Goal: Leave review/rating: Leave review/rating

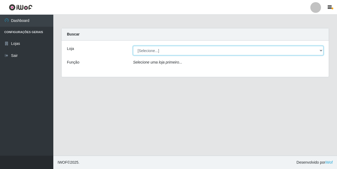
click at [145, 51] on select "[Selecione...] Hiper Queiroz - [GEOGRAPHIC_DATA] [GEOGRAPHIC_DATA] [GEOGRAPHIC_…" at bounding box center [228, 50] width 190 height 9
select select "516"
click at [133, 46] on select "[Selecione...] Hiper Queiroz - [GEOGRAPHIC_DATA] [GEOGRAPHIC_DATA] [GEOGRAPHIC_…" at bounding box center [228, 50] width 190 height 9
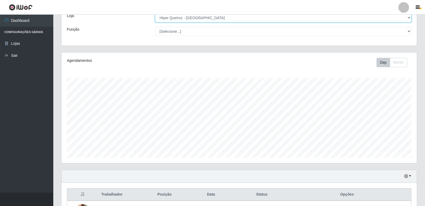
scroll to position [77, 0]
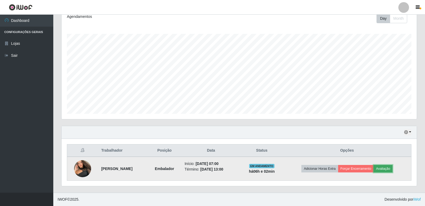
click at [336, 168] on button "Avaliação" at bounding box center [382, 168] width 19 height 7
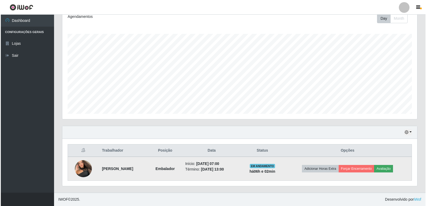
scroll to position [111, 352]
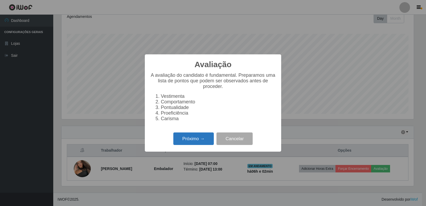
click at [201, 142] on button "Próximo →" at bounding box center [193, 138] width 40 height 13
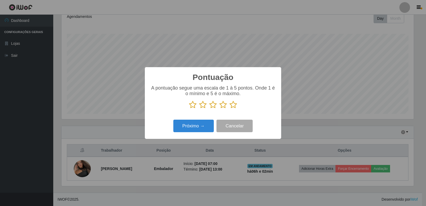
click at [234, 103] on icon at bounding box center [233, 105] width 7 height 8
click at [230, 109] on input "radio" at bounding box center [230, 109] width 0 height 0
click at [204, 128] on button "Próximo →" at bounding box center [193, 126] width 40 height 13
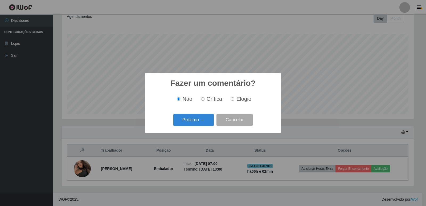
click at [233, 100] on input "Elogio" at bounding box center [232, 98] width 3 height 3
radio input "true"
click at [202, 120] on button "Próximo →" at bounding box center [193, 120] width 40 height 13
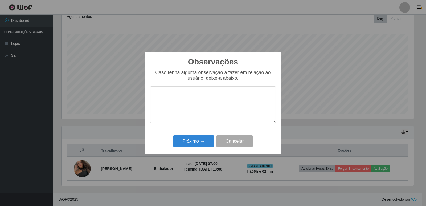
click at [191, 107] on textarea at bounding box center [213, 104] width 126 height 36
type textarea "PROATIVO"
click at [195, 145] on button "Próximo →" at bounding box center [193, 141] width 40 height 13
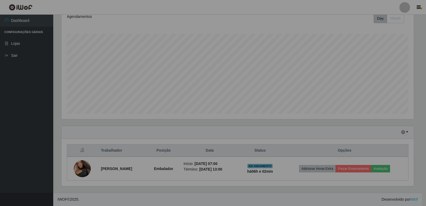
scroll to position [111, 355]
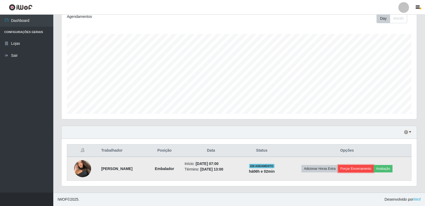
click at [336, 168] on button "Forçar Encerramento" at bounding box center [356, 168] width 36 height 7
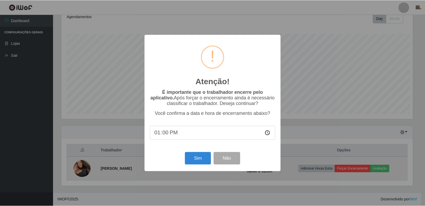
scroll to position [111, 352]
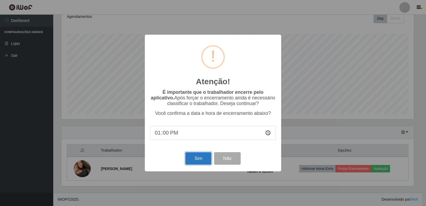
click at [195, 157] on button "Sim" at bounding box center [198, 158] width 26 height 13
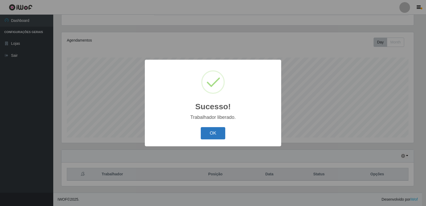
click at [205, 132] on button "OK" at bounding box center [213, 133] width 25 height 13
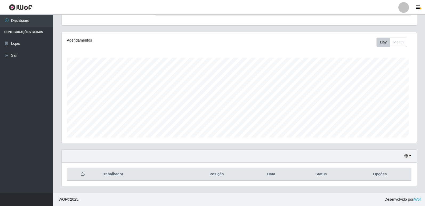
scroll to position [111, 355]
